Goal: Book appointment/travel/reservation

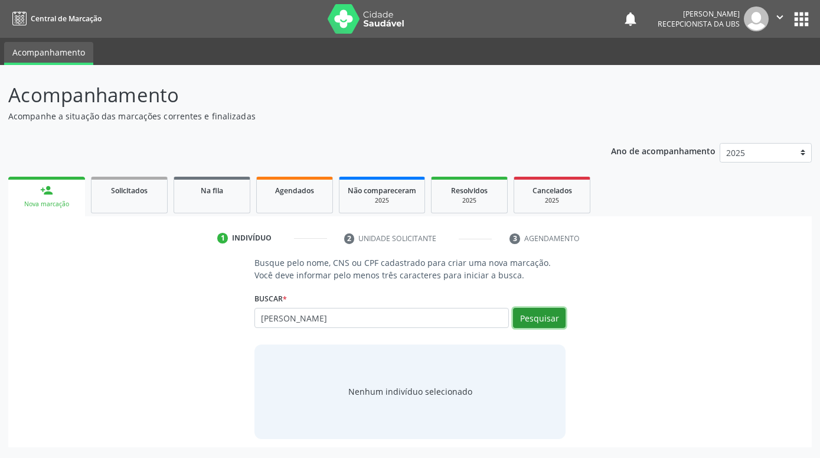
drag, startPoint x: 545, startPoint y: 315, endPoint x: 523, endPoint y: 318, distance: 22.1
click at [544, 315] on button "Pesquisar" at bounding box center [539, 318] width 53 height 20
click at [540, 312] on button "Pesquisar" at bounding box center [539, 318] width 53 height 20
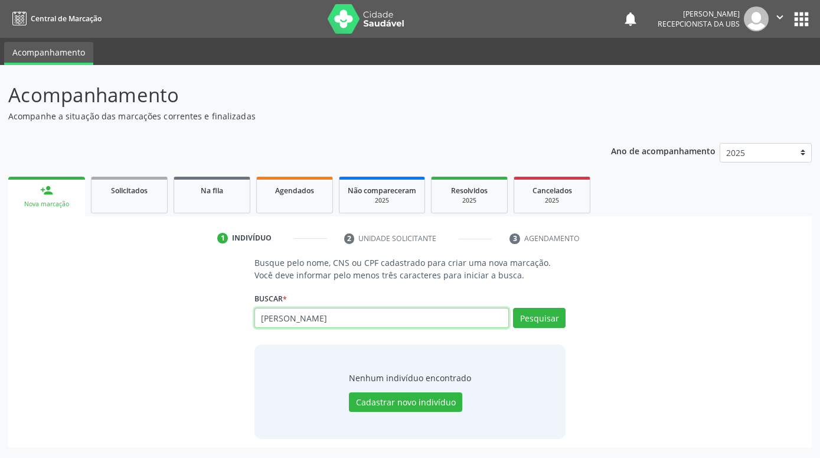
click at [463, 315] on input "[PERSON_NAME]" at bounding box center [382, 318] width 255 height 20
click at [540, 328] on div "Pesquisar" at bounding box center [537, 322] width 57 height 28
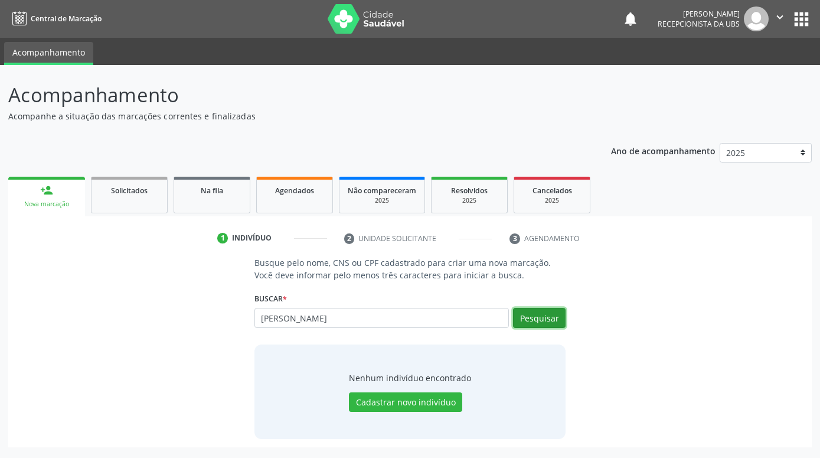
click at [540, 322] on button "Pesquisar" at bounding box center [539, 318] width 53 height 20
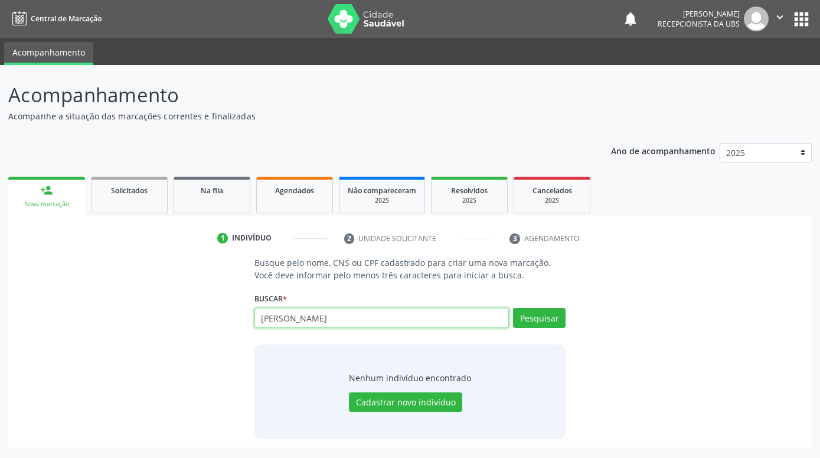
click at [456, 318] on input "Airla Lima Carvalho D" at bounding box center [382, 318] width 255 height 20
type input "A"
paste input "898003709152013"
type input "898003709152013"
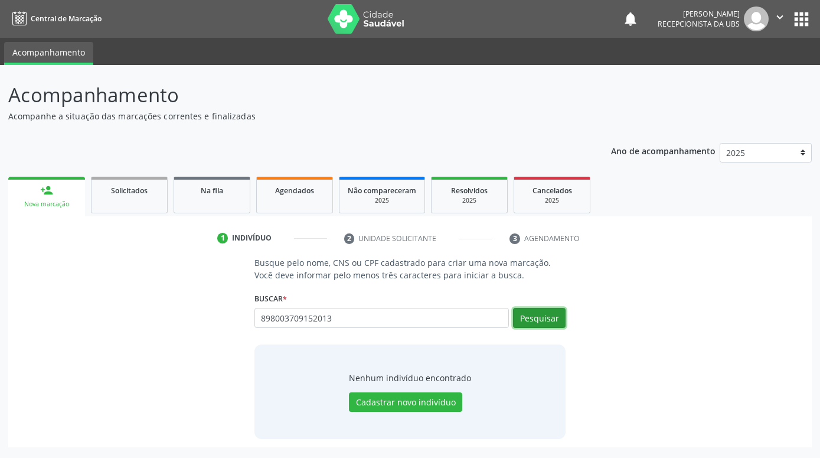
click at [558, 324] on button "Pesquisar" at bounding box center [539, 318] width 53 height 20
click at [535, 320] on button "Pesquisar" at bounding box center [539, 318] width 53 height 20
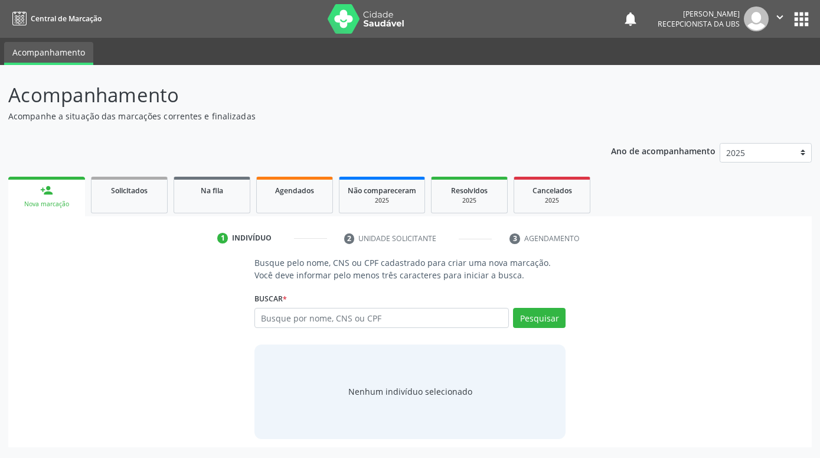
click at [357, 318] on input "text" at bounding box center [382, 318] width 255 height 20
type input "898003709152013"
click at [533, 319] on button "Pesquisar" at bounding box center [539, 318] width 53 height 20
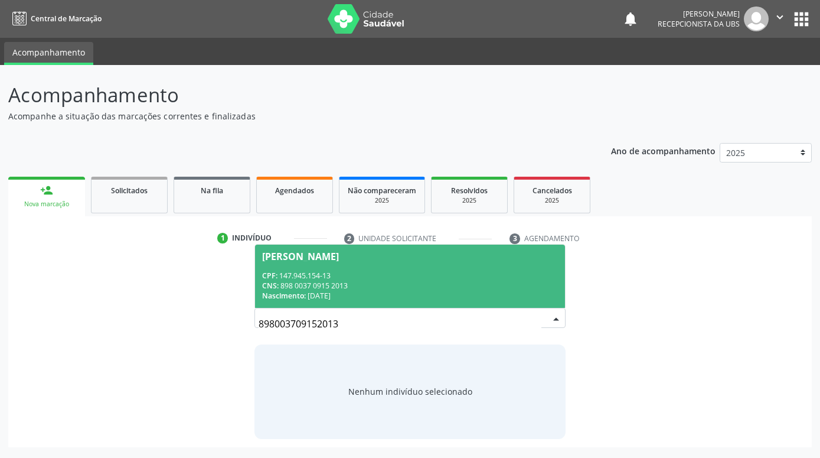
click at [464, 263] on span "[PERSON_NAME] CPF: 147.945.154-13 CNS: 898 0037 0915 2013 Nascimento: [DATE]" at bounding box center [410, 276] width 310 height 63
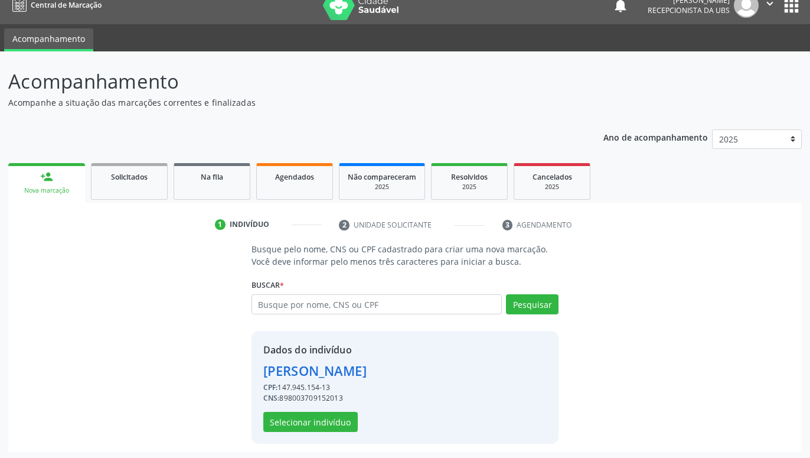
scroll to position [16, 0]
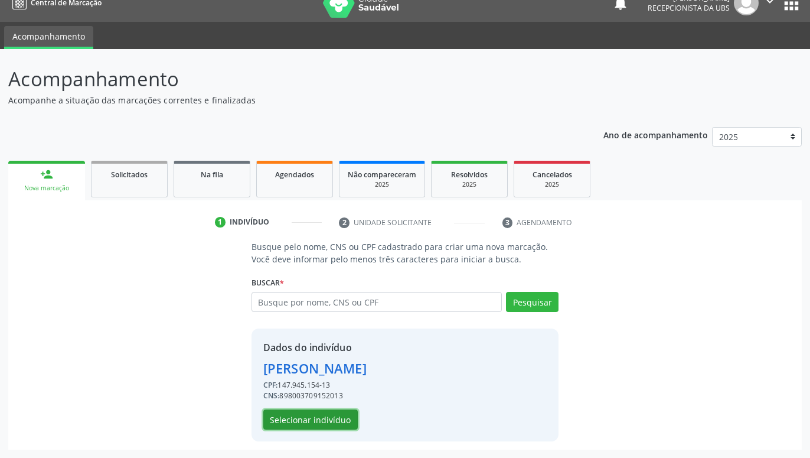
click at [338, 410] on button "Selecionar indivíduo" at bounding box center [310, 419] width 94 height 20
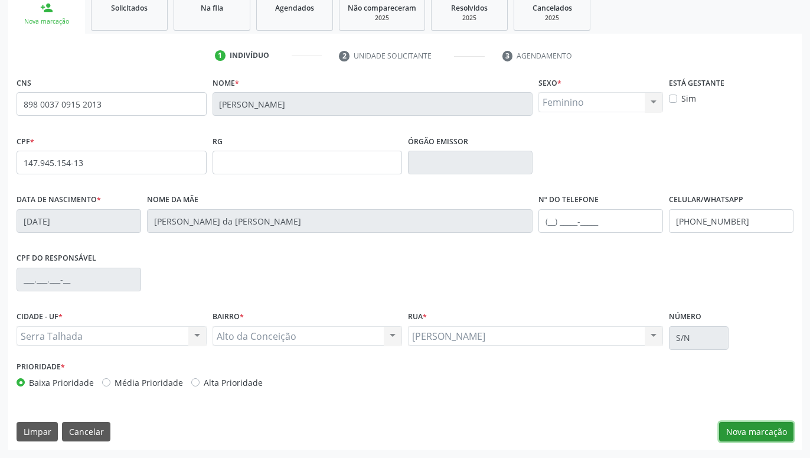
click at [757, 432] on button "Nova marcação" at bounding box center [756, 432] width 74 height 20
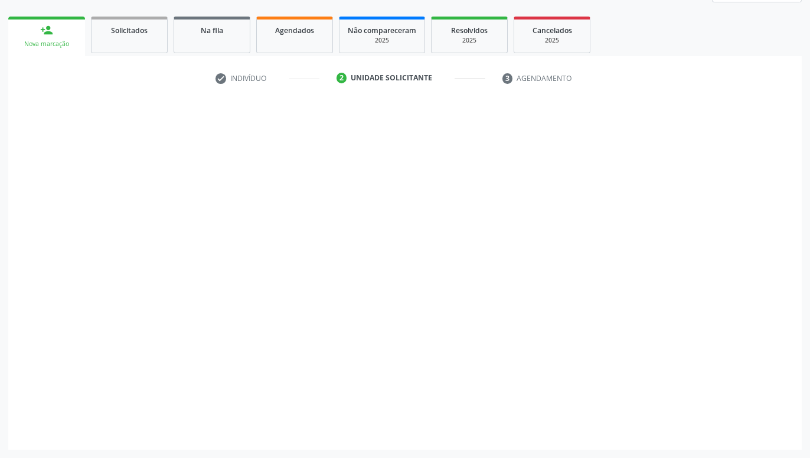
scroll to position [160, 0]
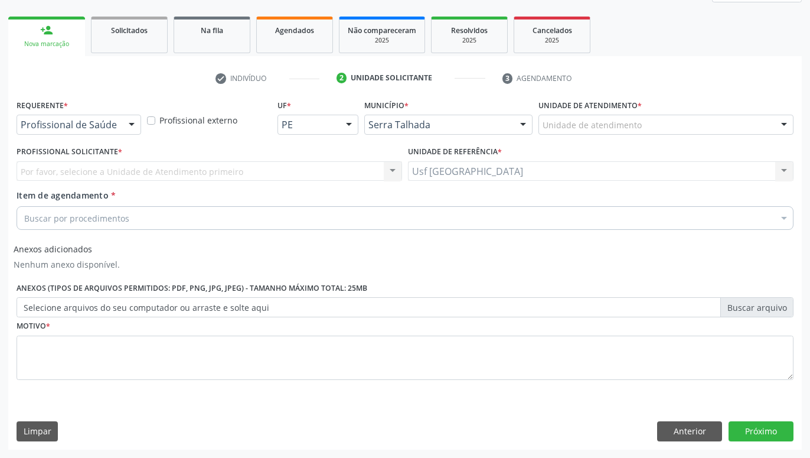
click at [119, 121] on div "Profissional de Saúde" at bounding box center [79, 125] width 125 height 20
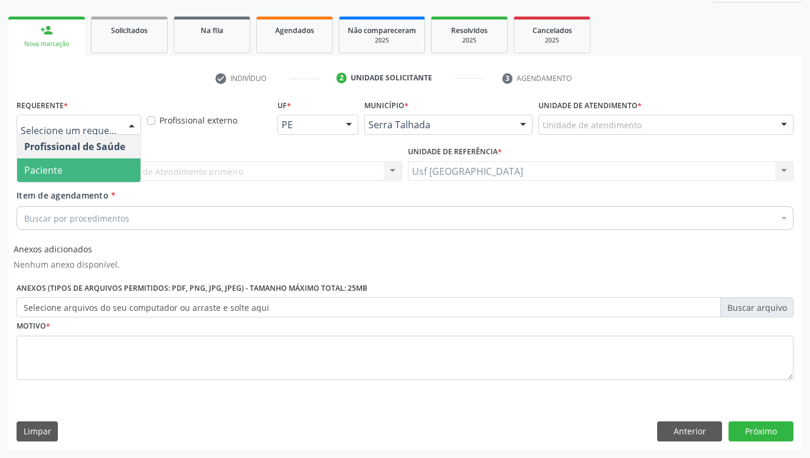
click at [75, 161] on span "Paciente" at bounding box center [78, 170] width 123 height 24
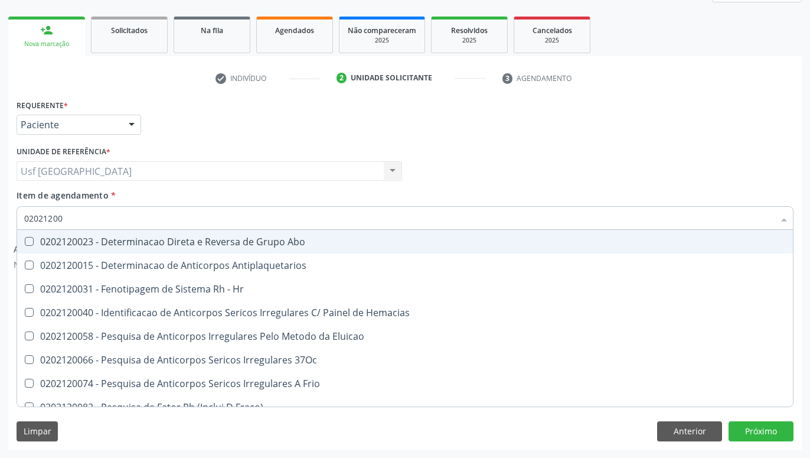
type input "020212009"
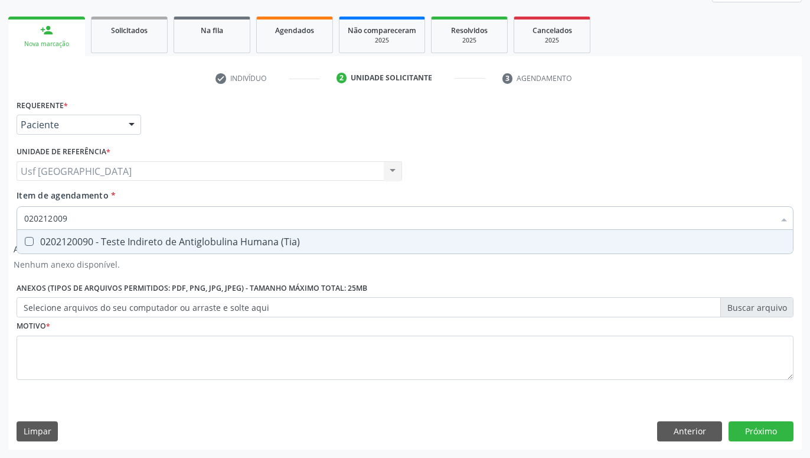
click at [163, 237] on div "0202120090 - Teste Indireto de Antiglobulina Humana (Tia)" at bounding box center [405, 241] width 762 height 9
checkbox \(Tia\) "true"
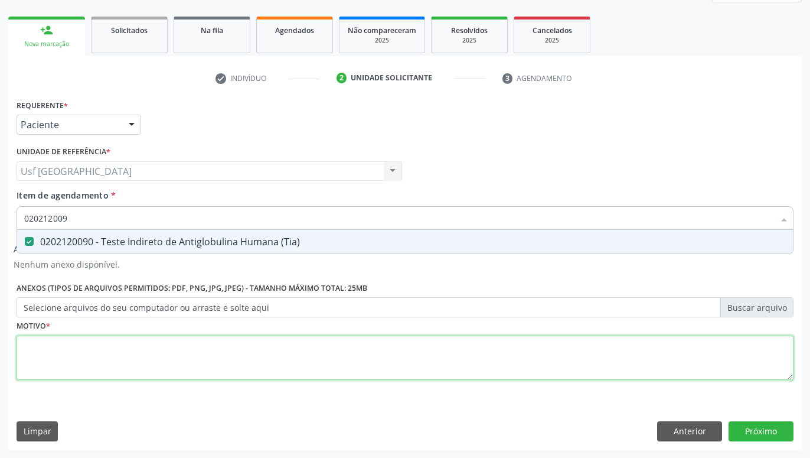
click at [201, 349] on textarea at bounding box center [405, 357] width 777 height 45
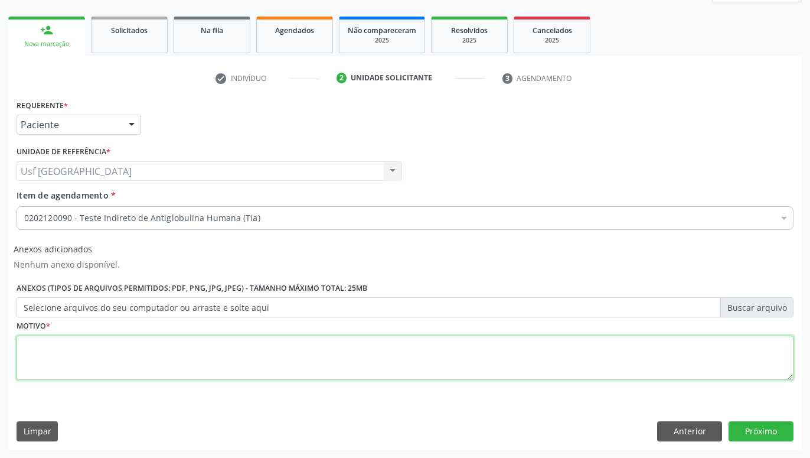
type textarea "."
type textarea "GESTANTE"
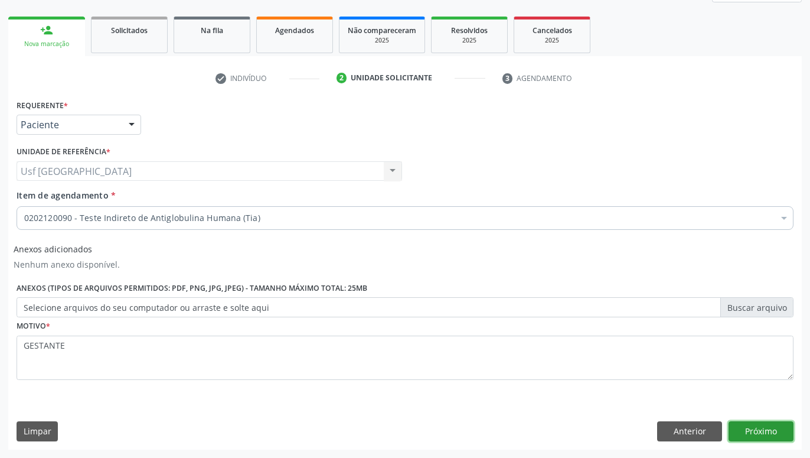
click at [744, 429] on button "Próximo" at bounding box center [761, 431] width 65 height 20
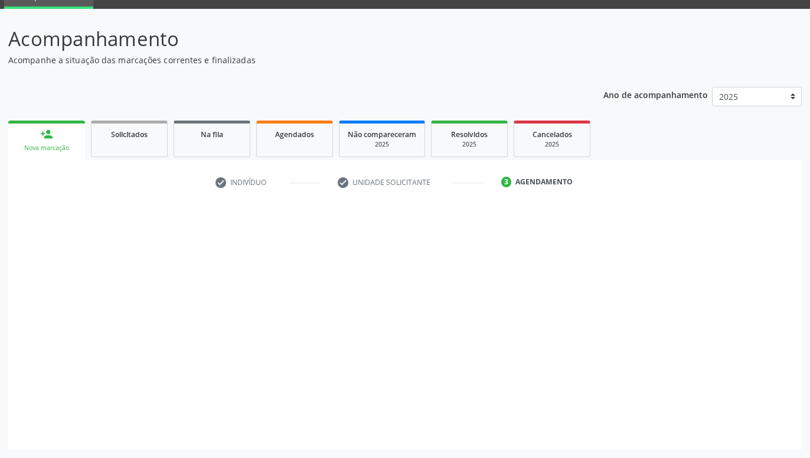
scroll to position [56, 0]
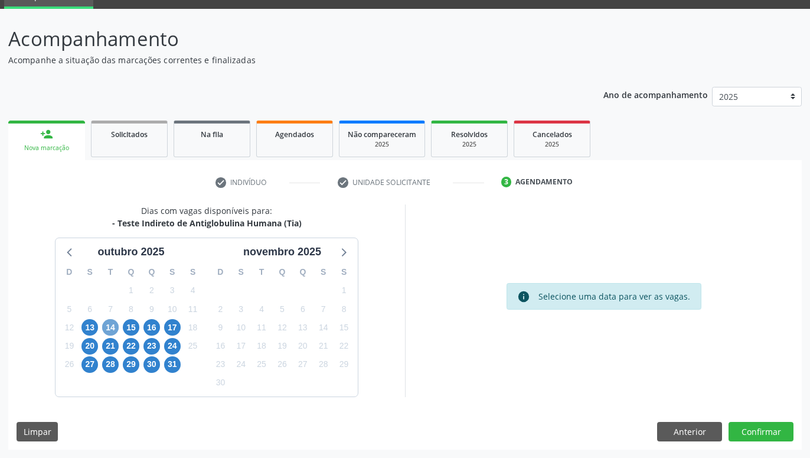
click at [113, 322] on span "14" at bounding box center [110, 327] width 17 height 17
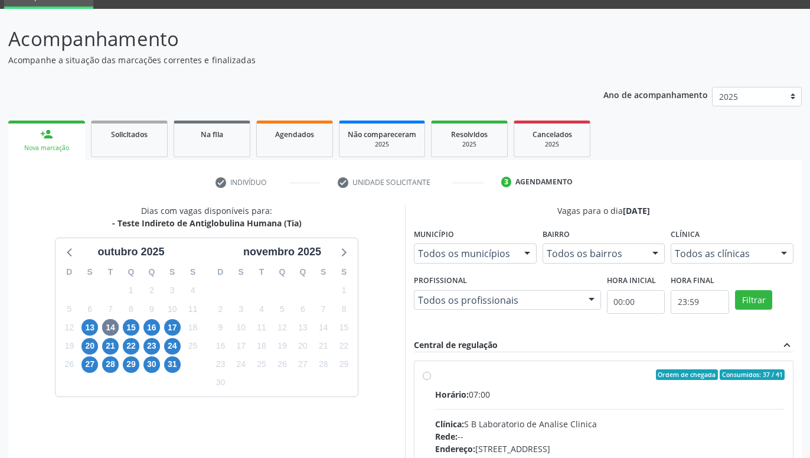
click at [435, 372] on label "Ordem de chegada Consumidos: 37 / 41 Horário: 07:00 Clínica: S B Laboratorio de…" at bounding box center [610, 459] width 350 height 181
click at [425, 372] on input "Ordem de chegada Consumidos: 37 / 41 Horário: 07:00 Clínica: S B Laboratorio de…" at bounding box center [427, 374] width 8 height 11
radio input "true"
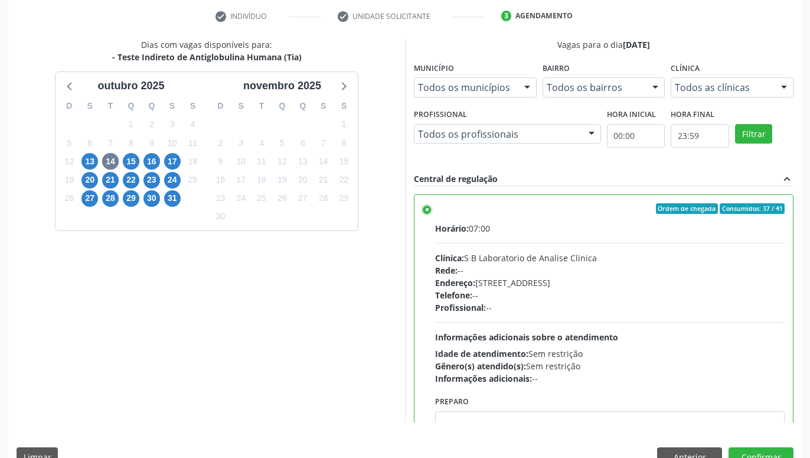
scroll to position [248, 0]
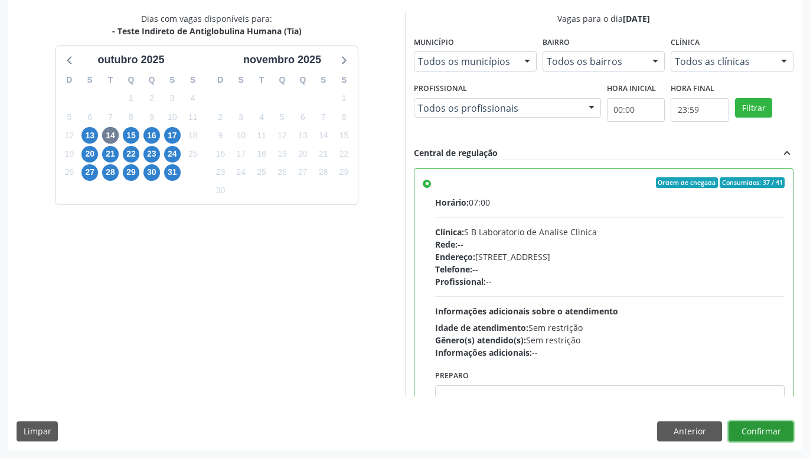
click at [774, 425] on button "Confirmar" at bounding box center [761, 431] width 65 height 20
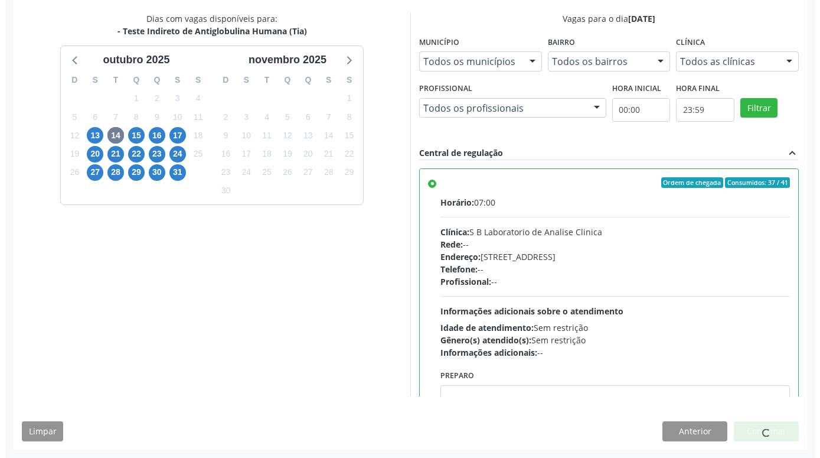
scroll to position [0, 0]
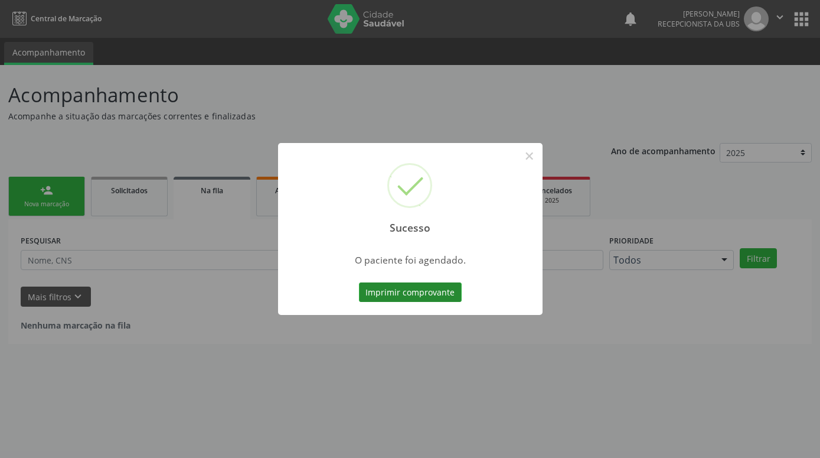
click at [455, 285] on button "Imprimir comprovante" at bounding box center [410, 292] width 103 height 20
